Goal: Find specific page/section: Find specific page/section

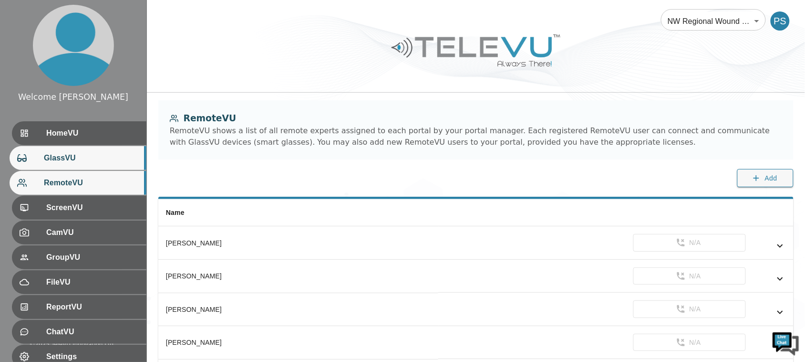
click at [89, 162] on span "GlassVU" at bounding box center [91, 157] width 95 height 11
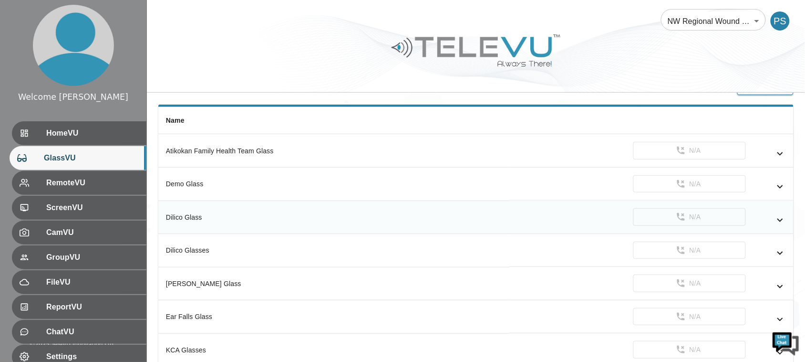
scroll to position [119, 0]
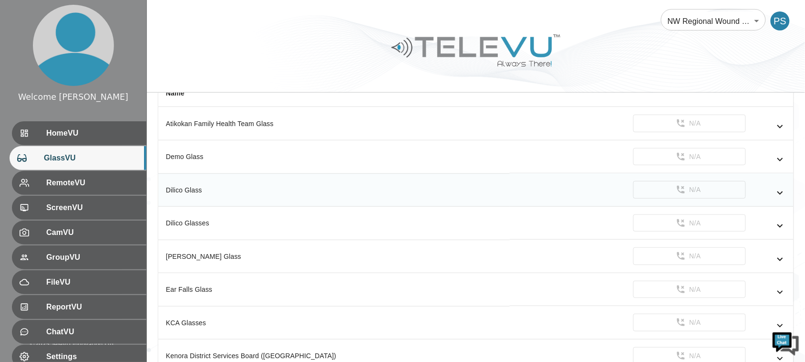
click at [782, 193] on icon "simple table" at bounding box center [781, 192] width 6 height 3
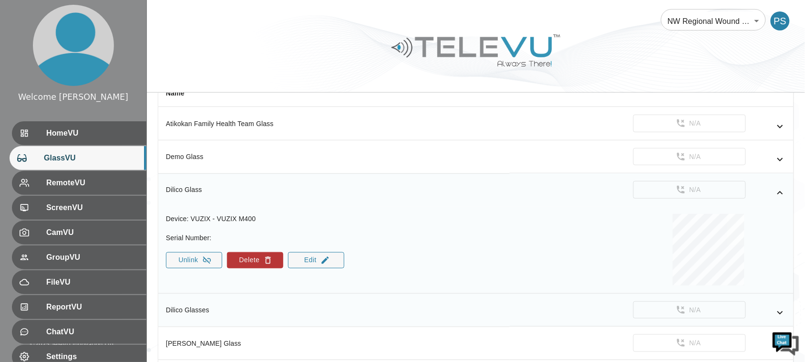
click at [781, 310] on icon "simple table" at bounding box center [780, 312] width 11 height 11
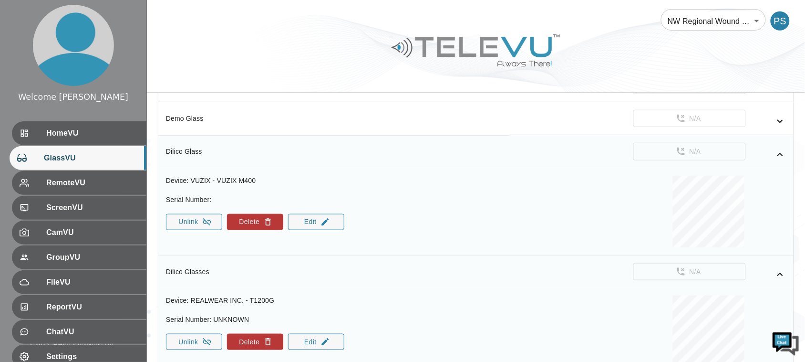
scroll to position [179, 0]
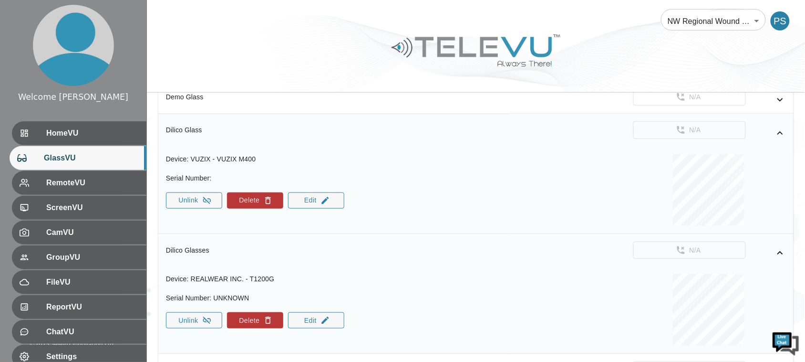
click at [783, 251] on icon "simple table" at bounding box center [780, 252] width 11 height 11
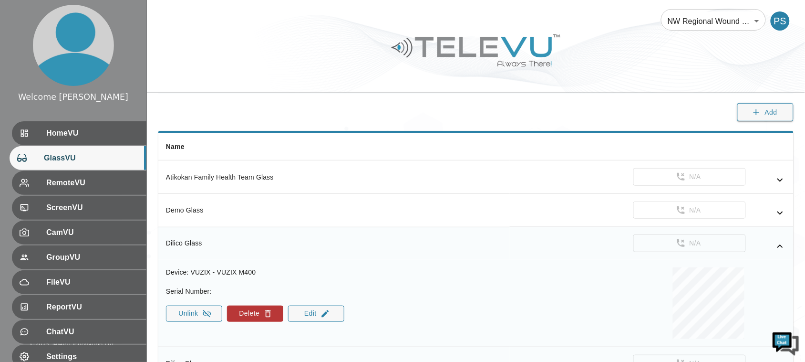
scroll to position [60, 0]
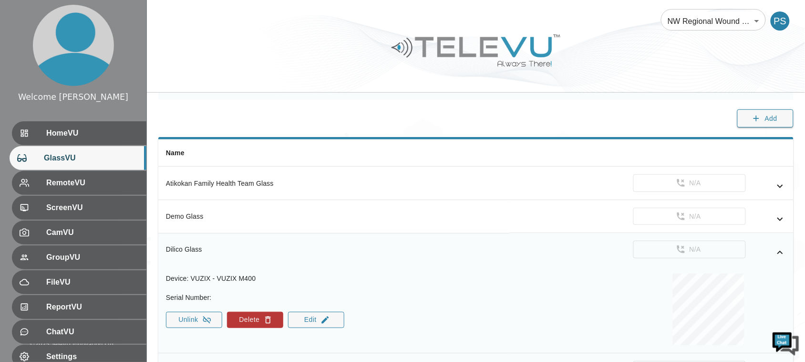
click at [782, 253] on icon "simple table" at bounding box center [780, 252] width 11 height 11
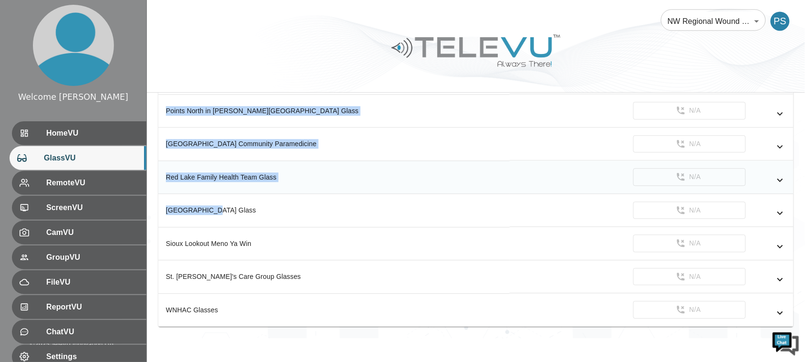
scroll to position [604, 0]
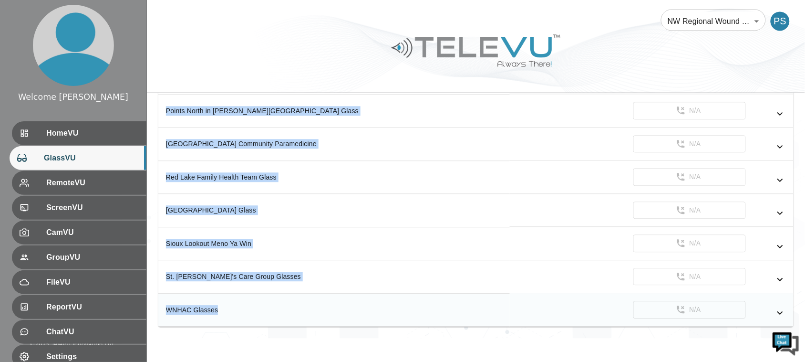
drag, startPoint x: 165, startPoint y: 182, endPoint x: 241, endPoint y: 321, distance: 158.0
copy tbody "Atikokan Family Health Team Glass N/A Demo Glass N/A Dilico Glass N/A Dilico Gl…"
